Goal: Transaction & Acquisition: Download file/media

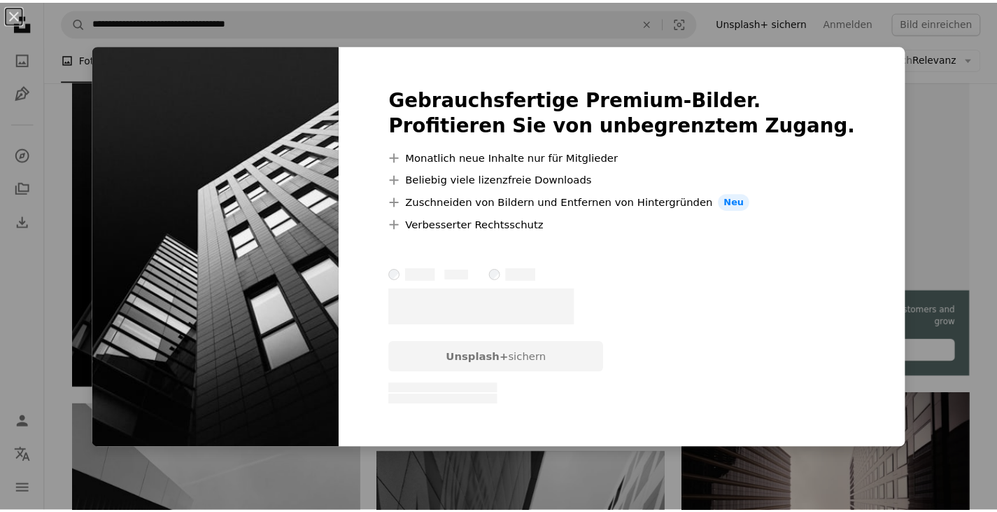
scroll to position [350, 0]
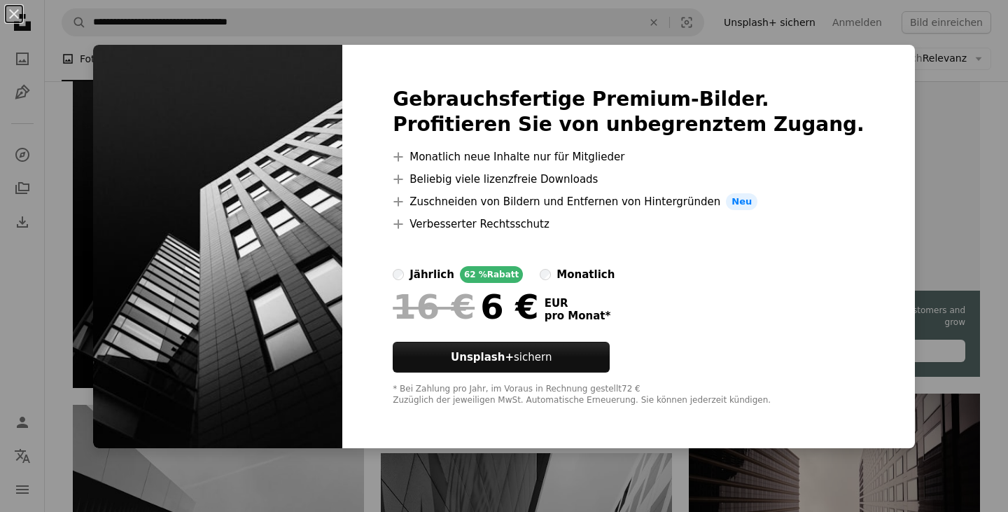
click at [977, 55] on div "An X shape Gebrauchsfertige Premium-Bilder. Profitieren Sie von unbegrenztem Zu…" at bounding box center [504, 256] width 1008 height 512
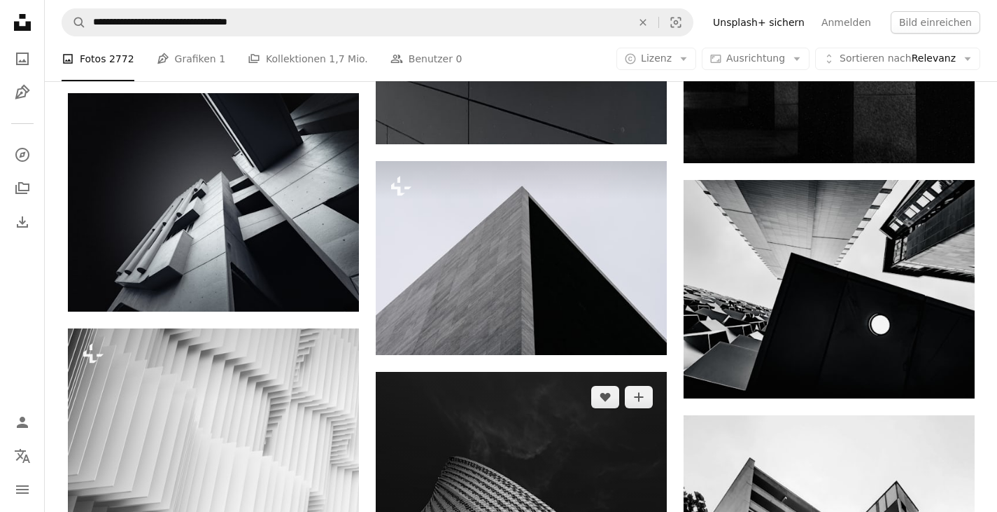
scroll to position [8117, 0]
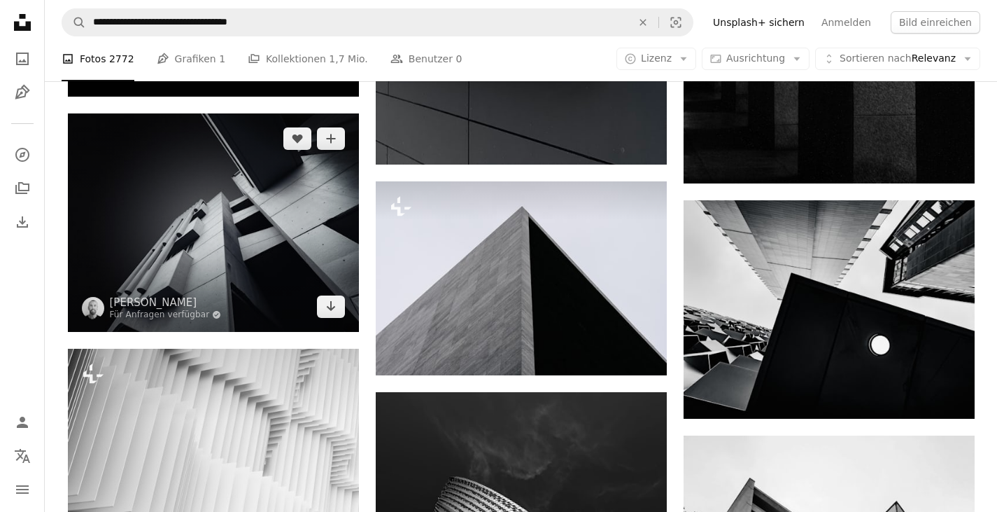
click at [319, 214] on img at bounding box center [213, 222] width 291 height 218
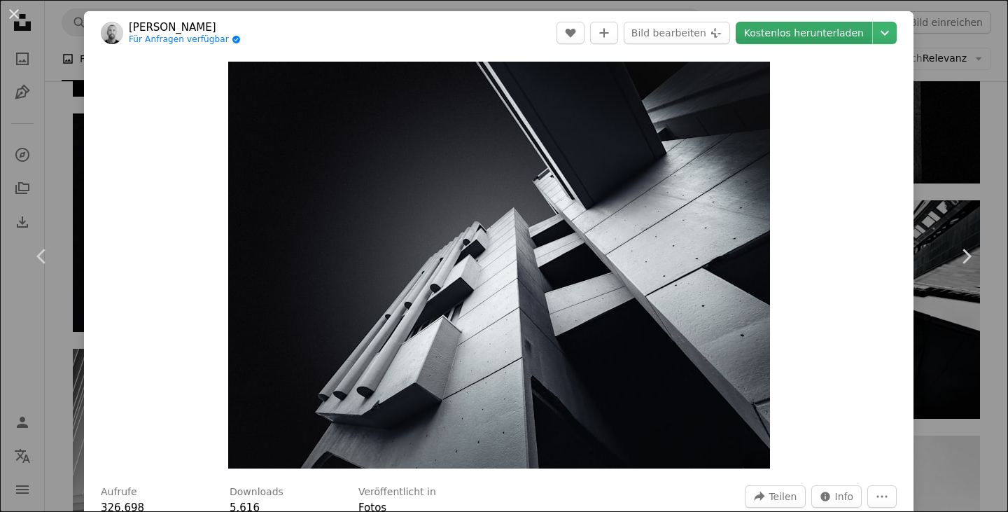
click at [820, 36] on link "Kostenlos herunterladen" at bounding box center [803, 33] width 136 height 22
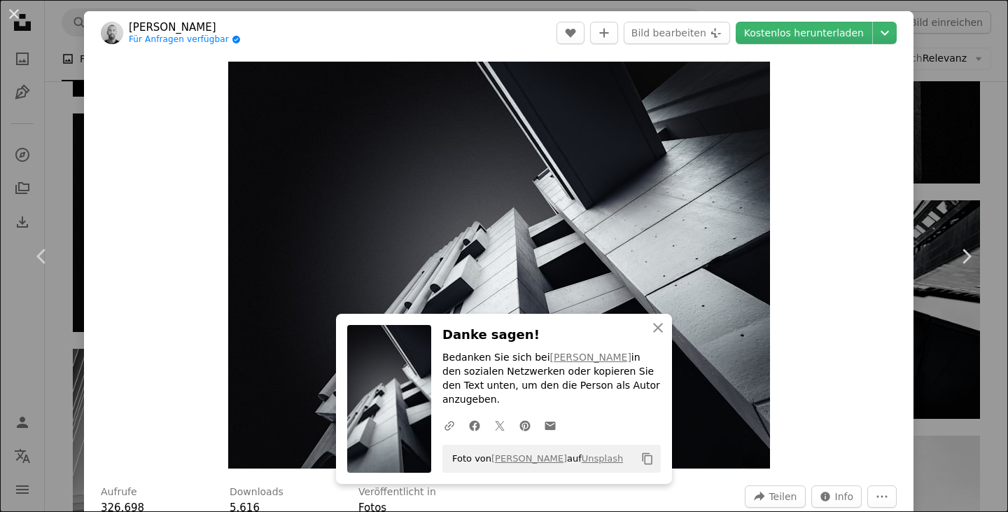
click at [947, 187] on div "An X shape Chevron left Chevron right [PERSON_NAME] Für Anfragen verfügbar A ch…" at bounding box center [504, 256] width 1008 height 512
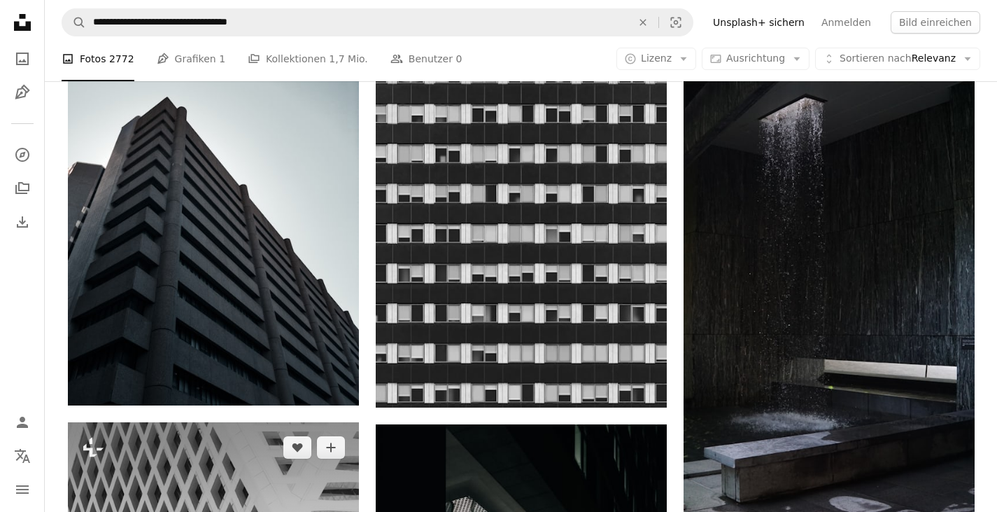
scroll to position [12945, 0]
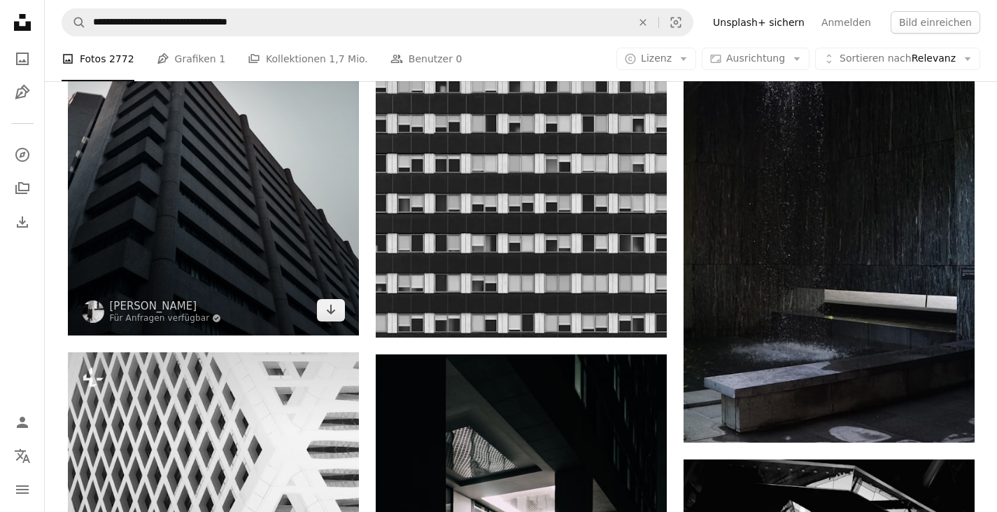
click at [316, 216] on img at bounding box center [213, 141] width 291 height 388
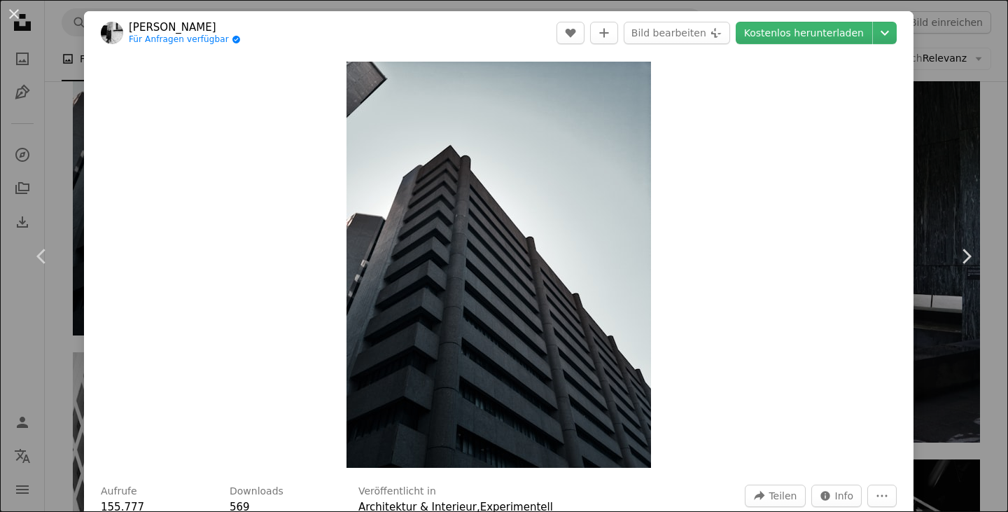
click at [943, 99] on div "An X shape Chevron left Chevron right [PERSON_NAME] Für Anfragen verfügbar A ch…" at bounding box center [504, 256] width 1008 height 512
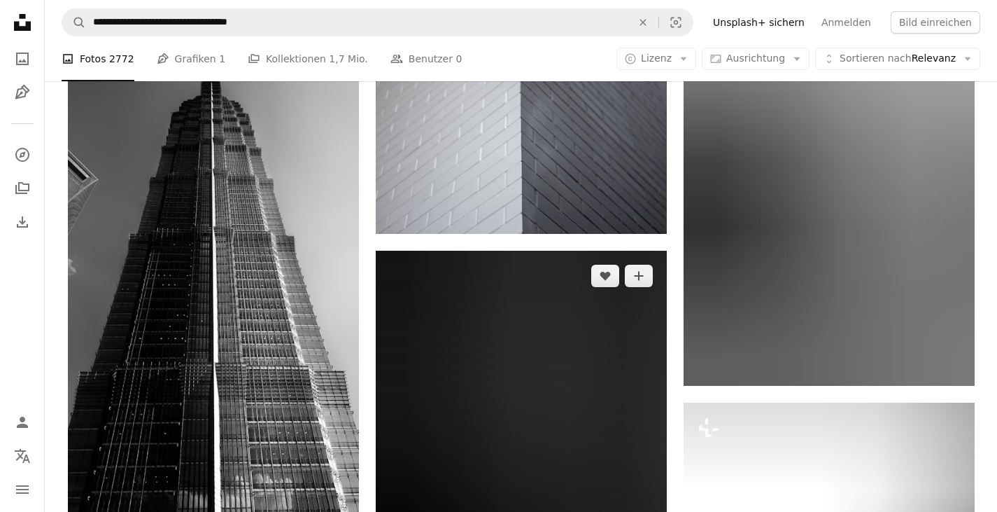
scroll to position [23862, 0]
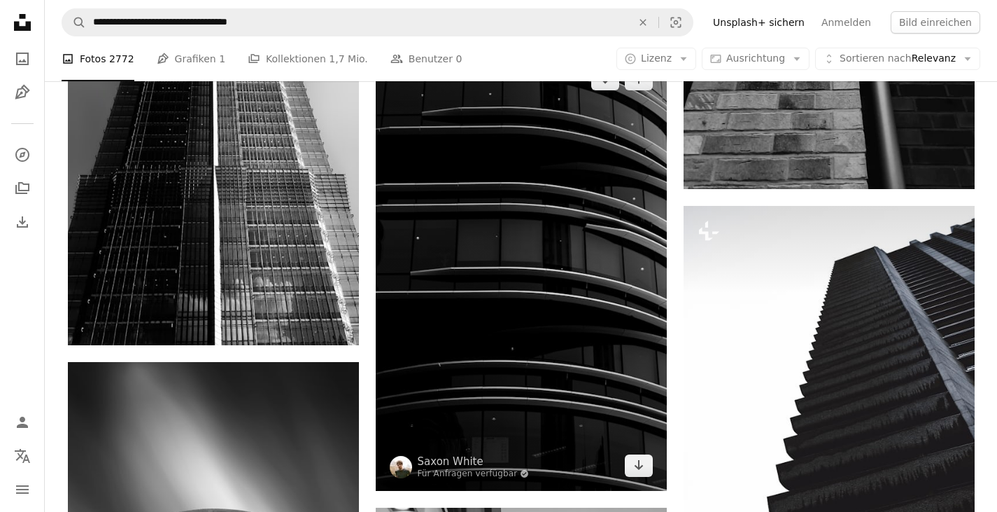
click at [621, 289] on img at bounding box center [521, 272] width 291 height 437
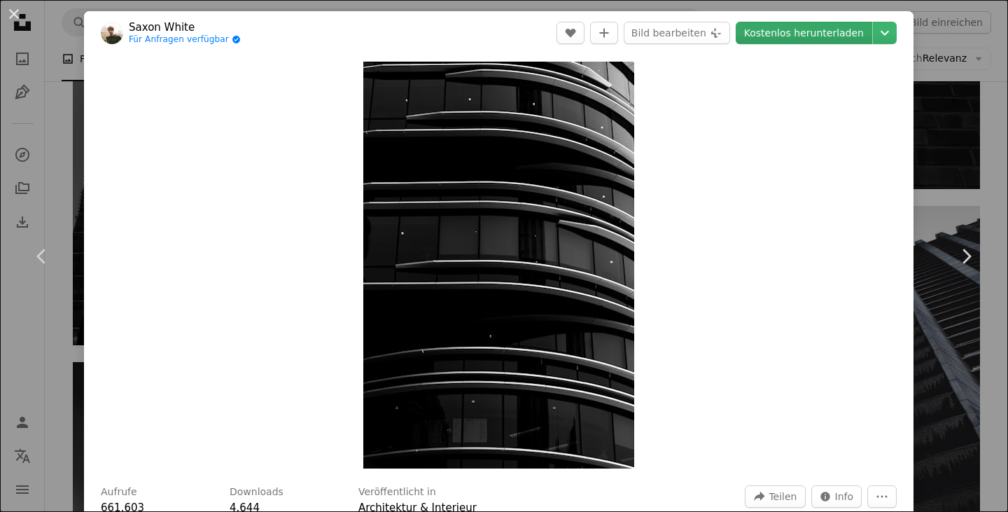
click at [815, 37] on link "Kostenlos herunterladen" at bounding box center [803, 33] width 136 height 22
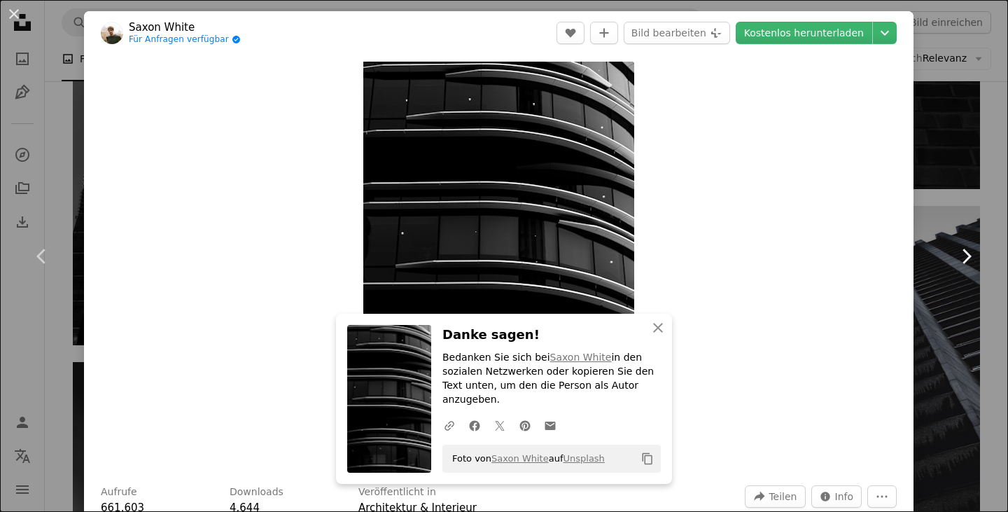
click at [954, 263] on icon "Chevron right" at bounding box center [965, 256] width 22 height 22
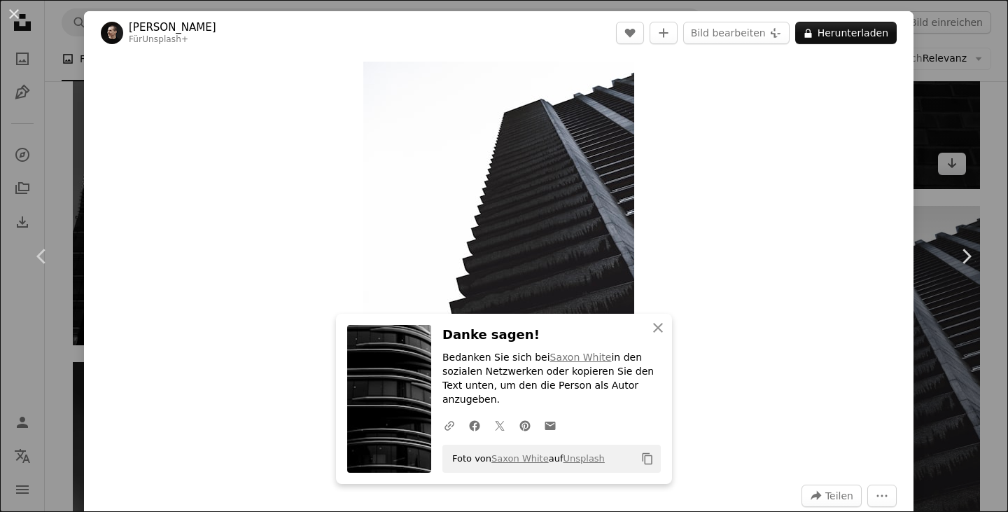
drag, startPoint x: 968, startPoint y: 78, endPoint x: 973, endPoint y: 114, distance: 36.8
click at [968, 78] on div "An X shape Chevron left Chevron right [PERSON_NAME] Für Unsplash+ A heart A plu…" at bounding box center [504, 256] width 1008 height 512
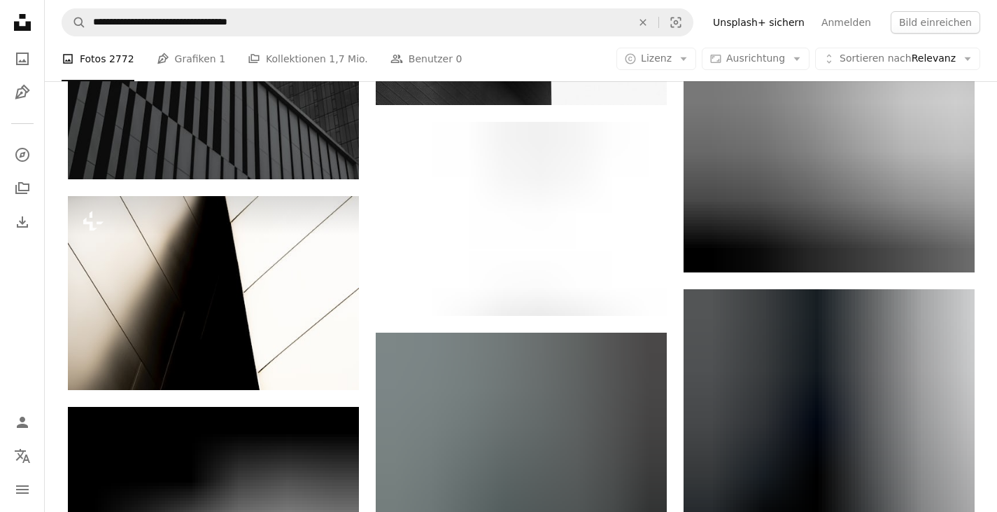
scroll to position [21622, 0]
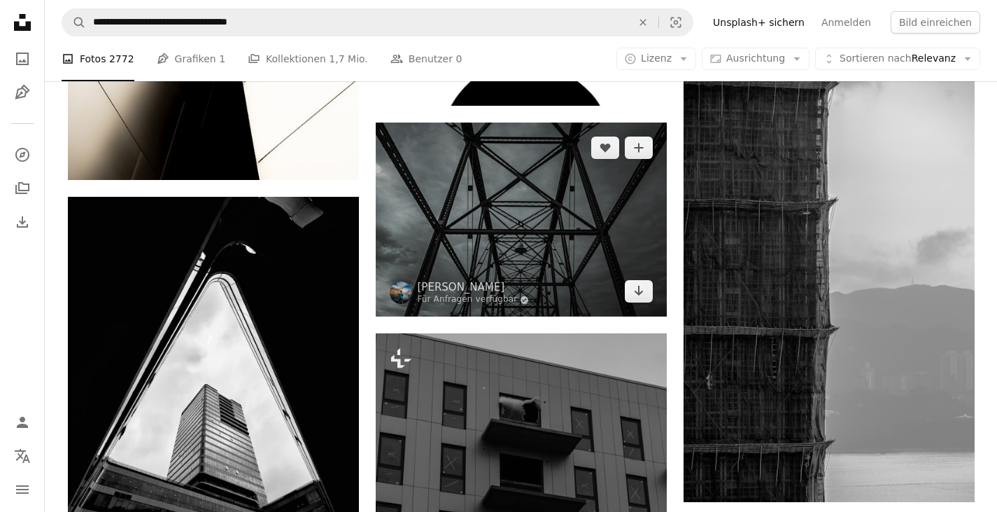
click at [602, 267] on img at bounding box center [521, 219] width 291 height 194
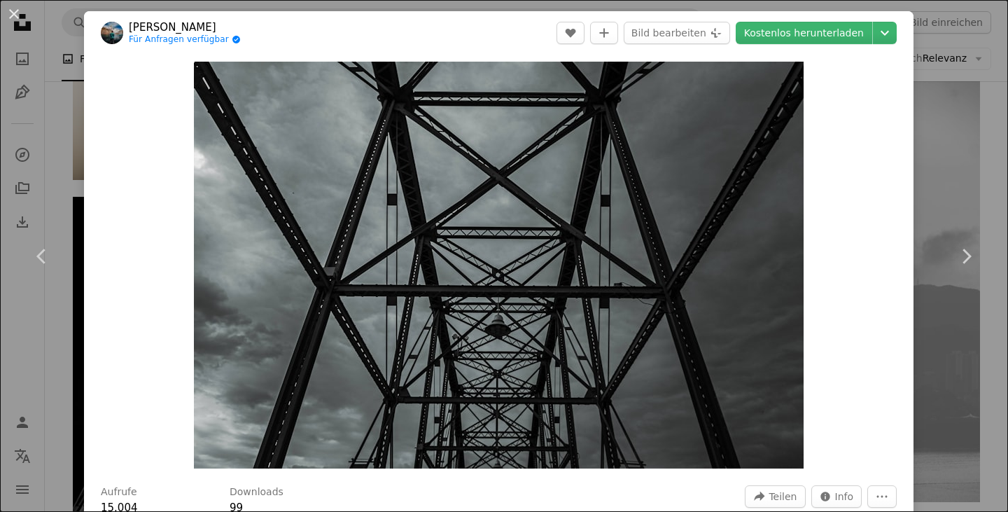
click at [955, 155] on div "An X shape Chevron left Chevron right [PERSON_NAME] Für Anfragen verfügbar A ch…" at bounding box center [504, 256] width 1008 height 512
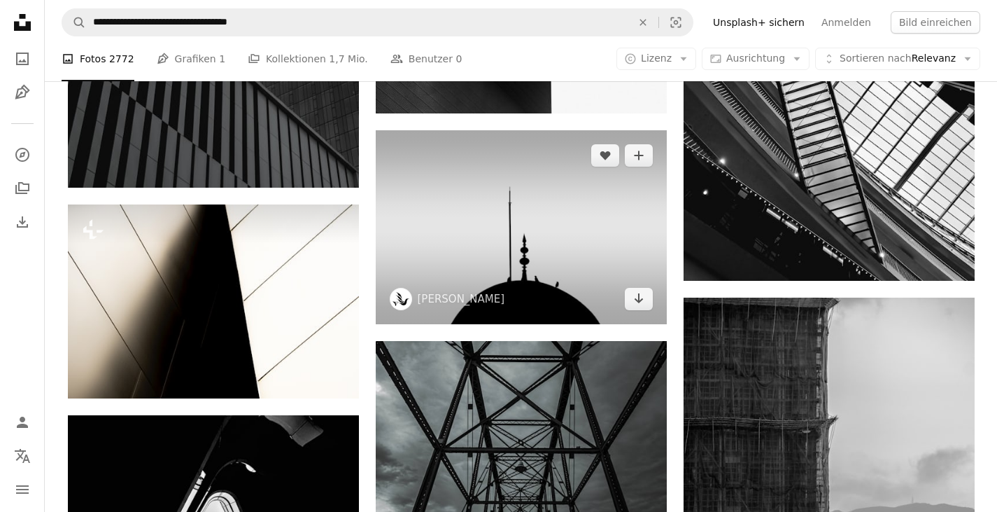
scroll to position [21482, 0]
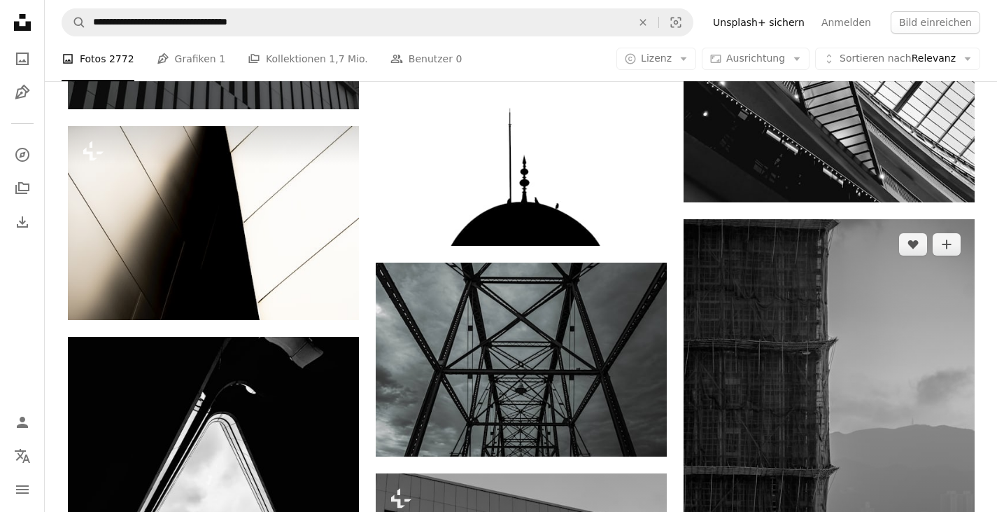
click at [812, 351] on img at bounding box center [829, 430] width 291 height 422
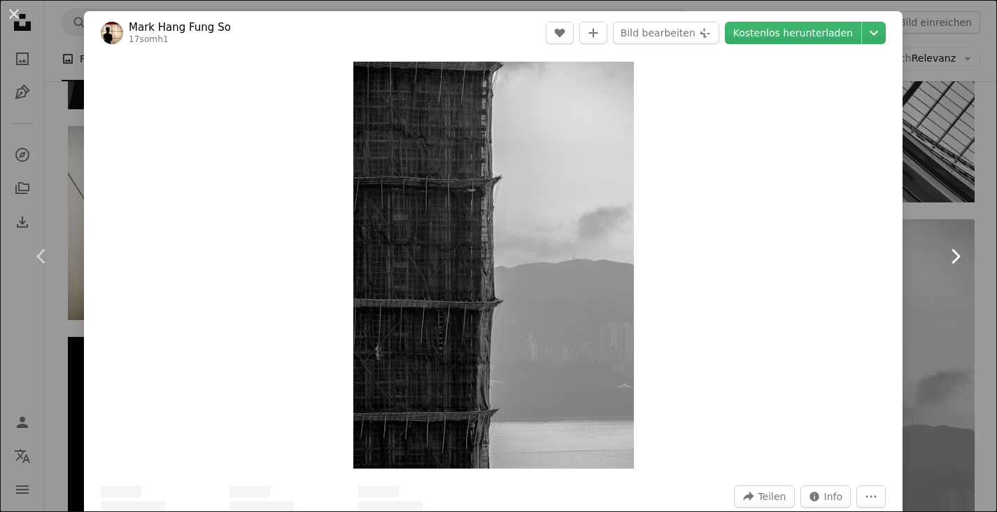
click at [952, 272] on link "Chevron right" at bounding box center [955, 256] width 84 height 134
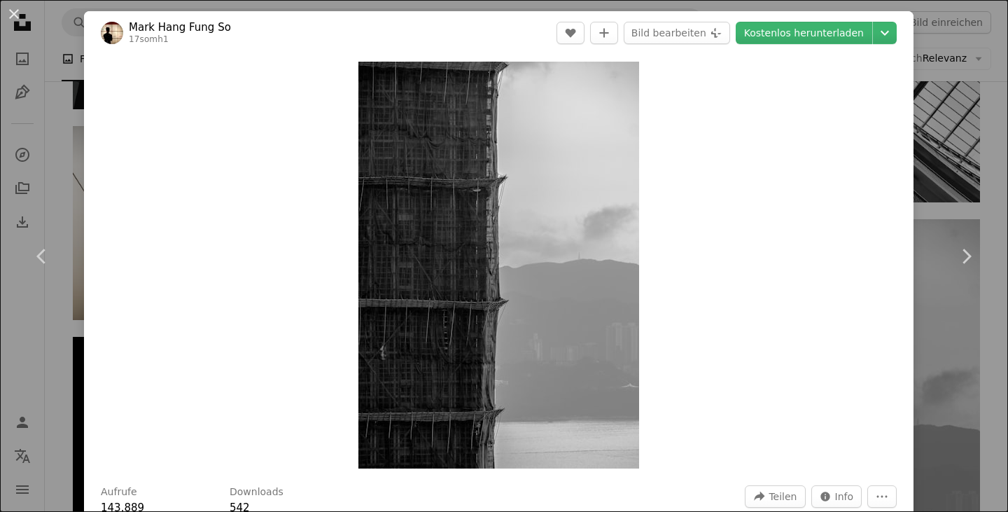
click at [960, 181] on div "An X shape Chevron left Chevron right Mark Hang Fung So 17somh1 A heart A plus …" at bounding box center [504, 256] width 1008 height 512
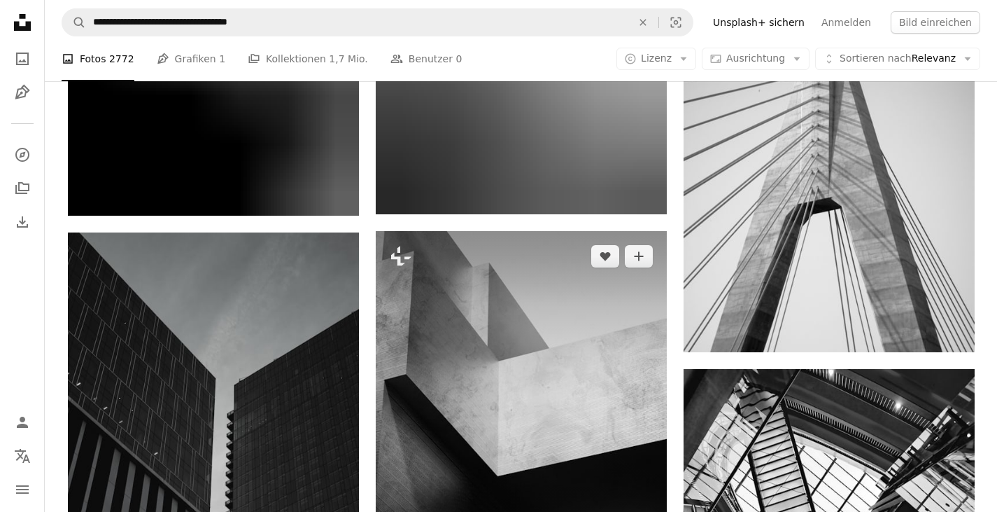
scroll to position [21063, 0]
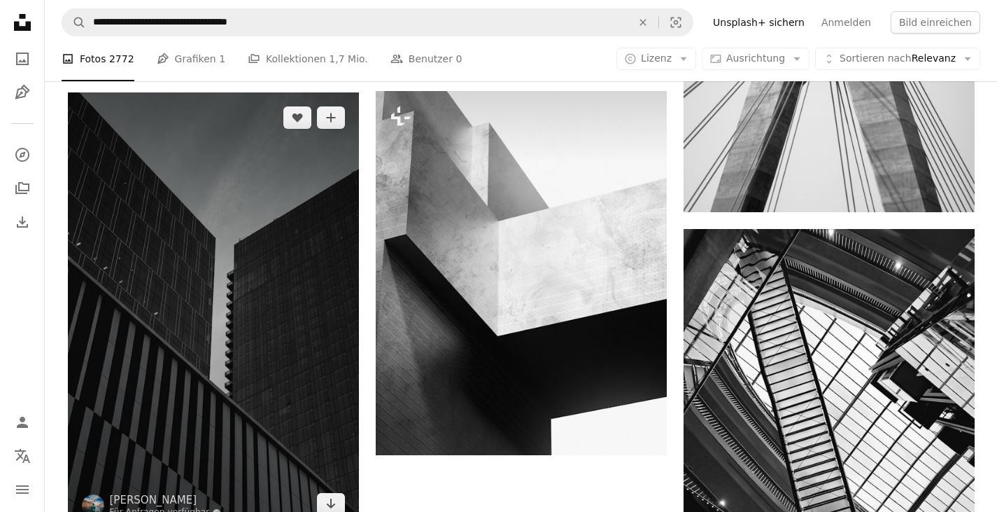
click at [250, 328] on img at bounding box center [213, 310] width 291 height 437
click at [263, 295] on img at bounding box center [213, 310] width 291 height 437
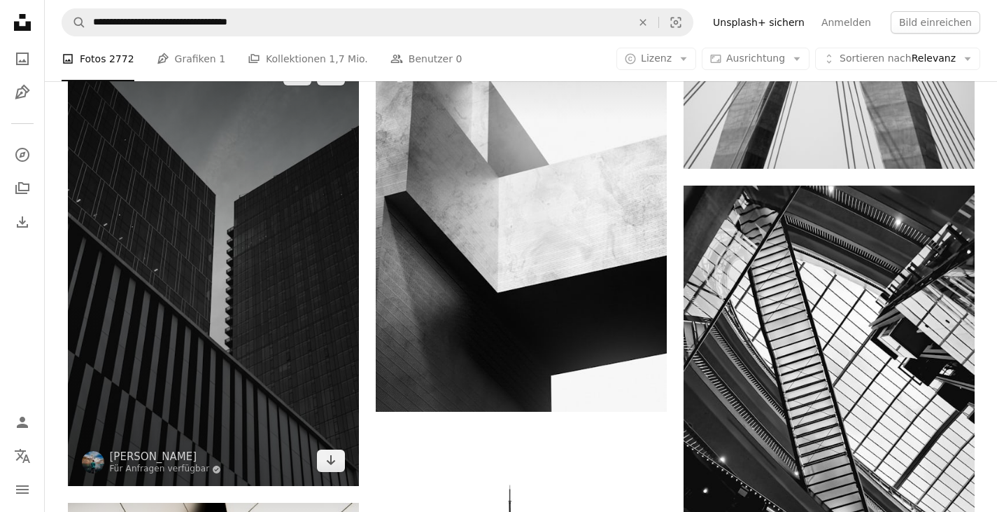
scroll to position [21133, 0]
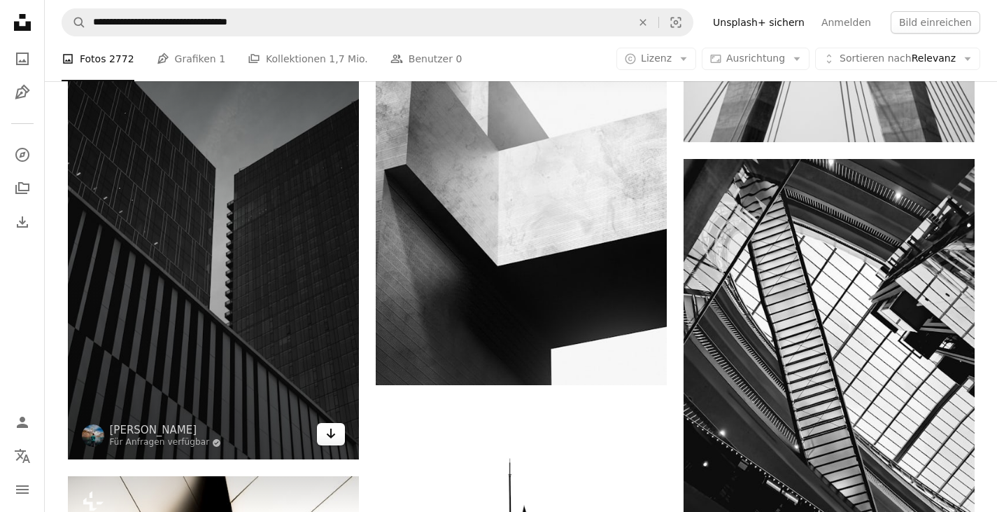
click at [339, 439] on link "Arrow pointing down" at bounding box center [331, 434] width 28 height 22
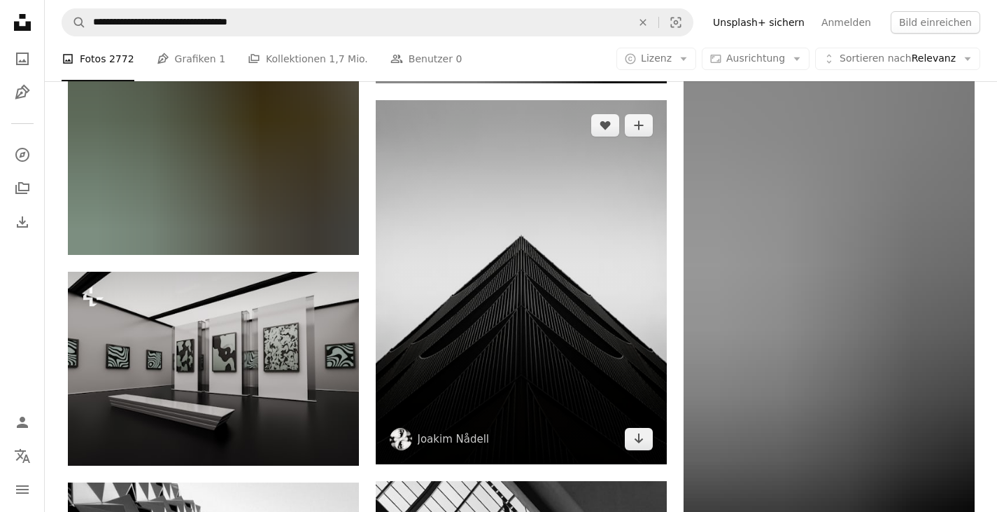
scroll to position [20293, 0]
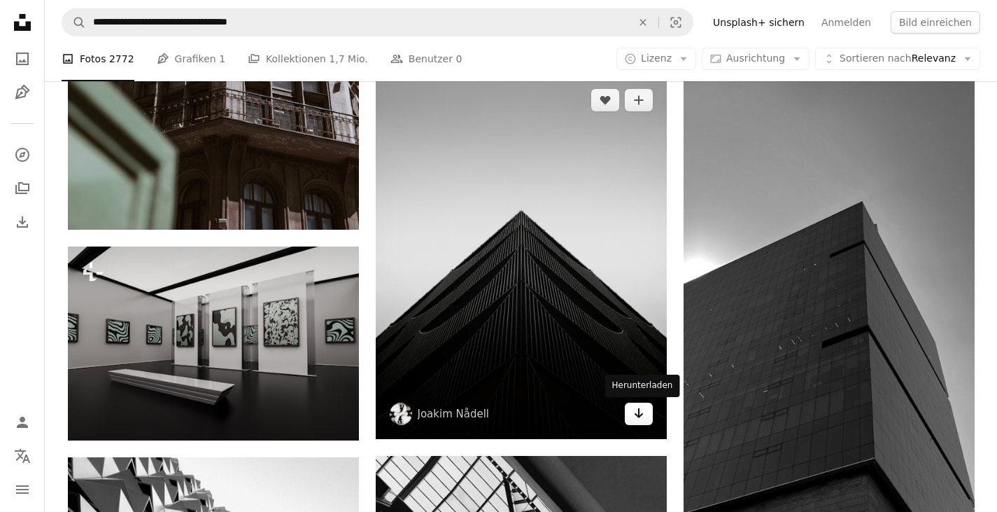
click at [642, 414] on icon "Arrow pointing down" at bounding box center [638, 412] width 11 height 17
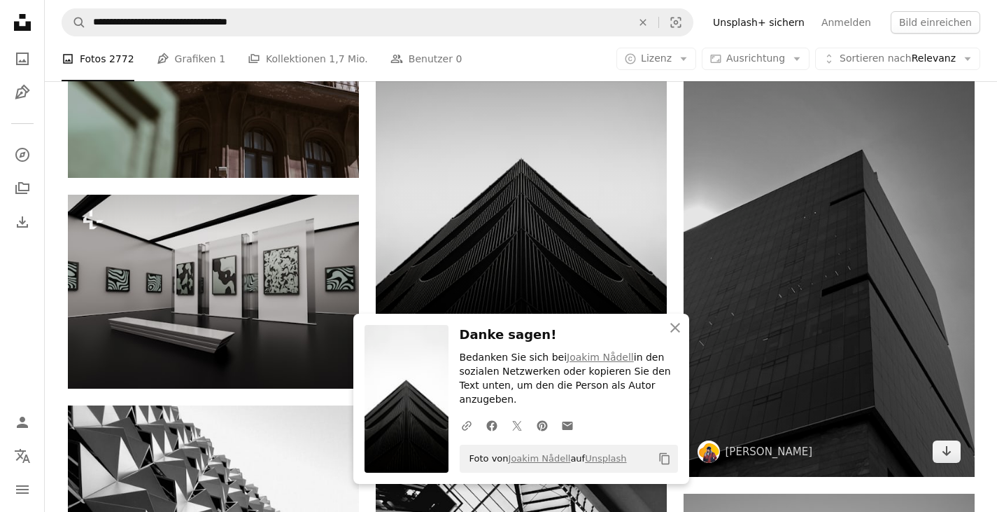
scroll to position [20363, 0]
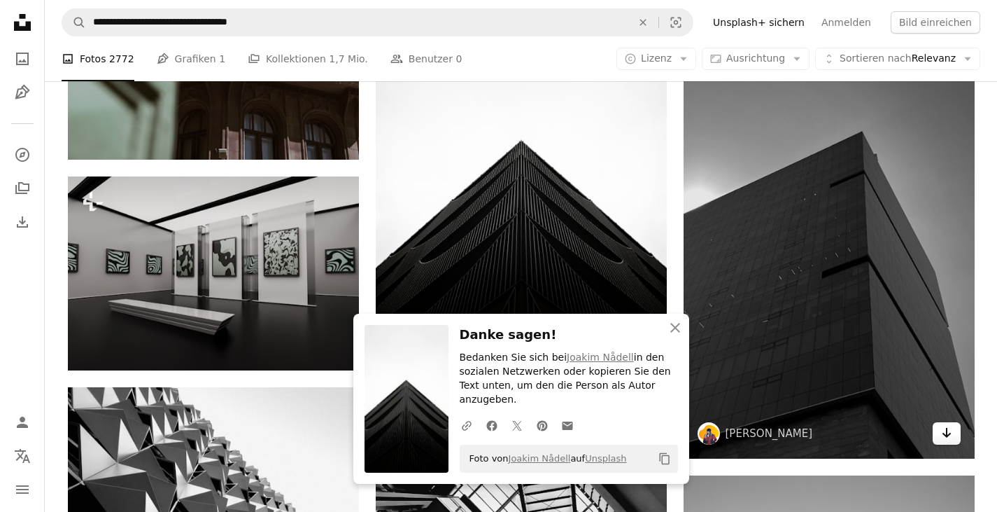
click at [952, 433] on link "Arrow pointing down" at bounding box center [947, 433] width 28 height 22
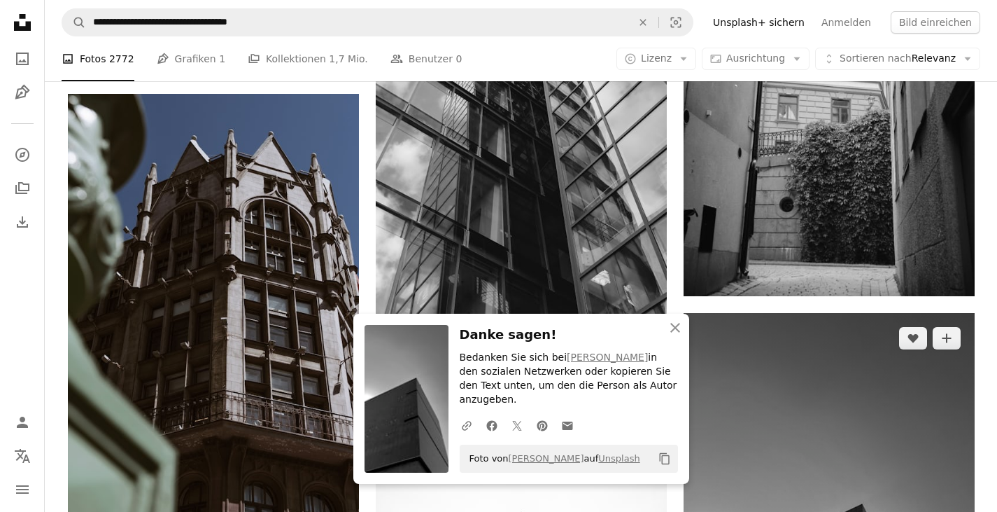
scroll to position [19873, 0]
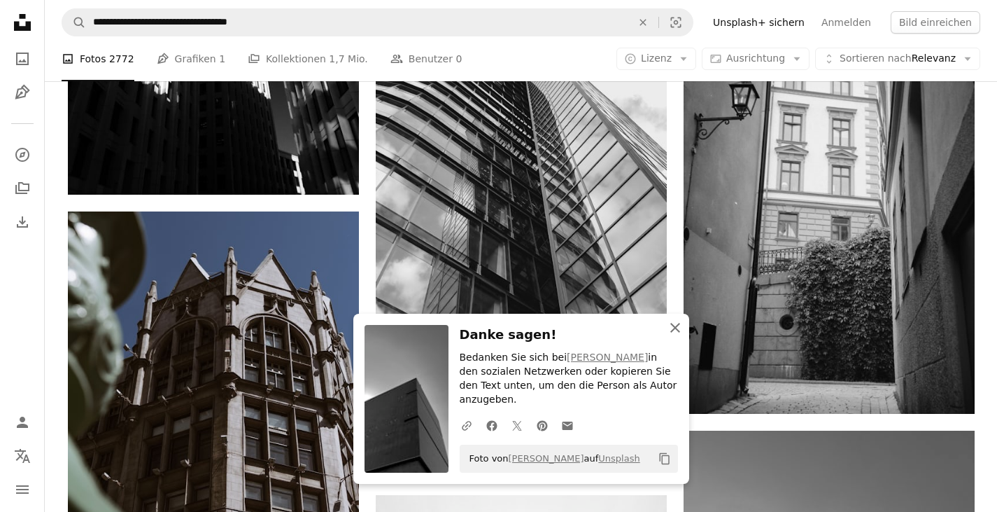
click at [679, 336] on icon "An X shape" at bounding box center [675, 327] width 17 height 17
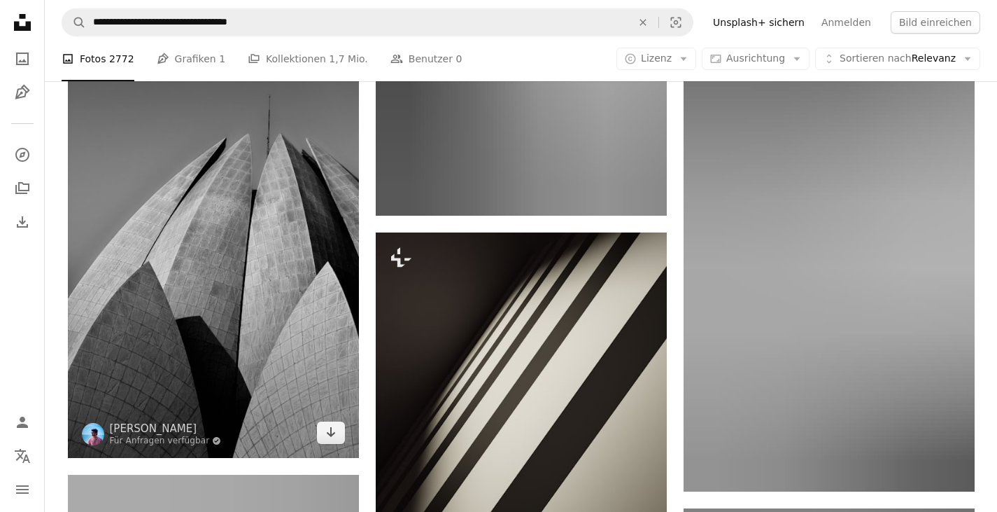
scroll to position [18753, 0]
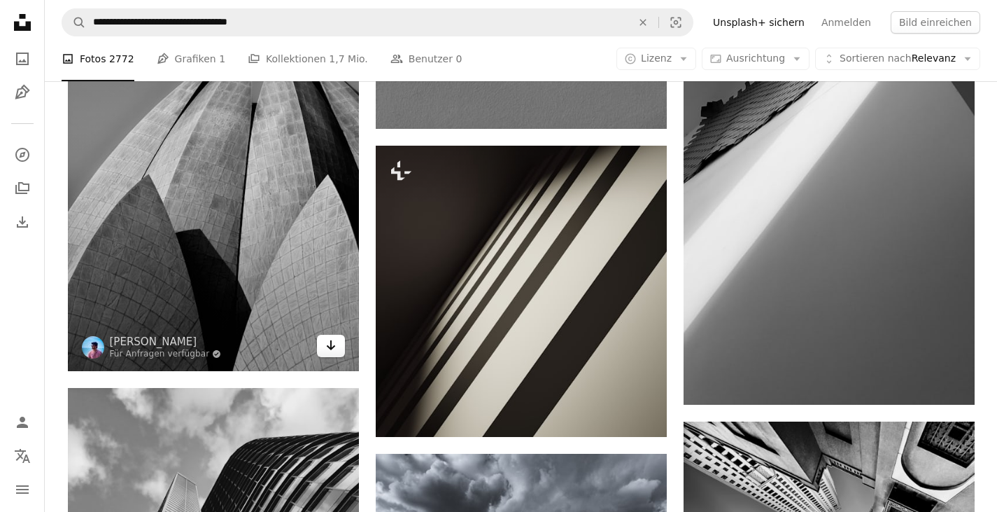
click at [327, 342] on icon "Arrow pointing down" at bounding box center [330, 345] width 11 height 17
